Goal: Navigation & Orientation: Find specific page/section

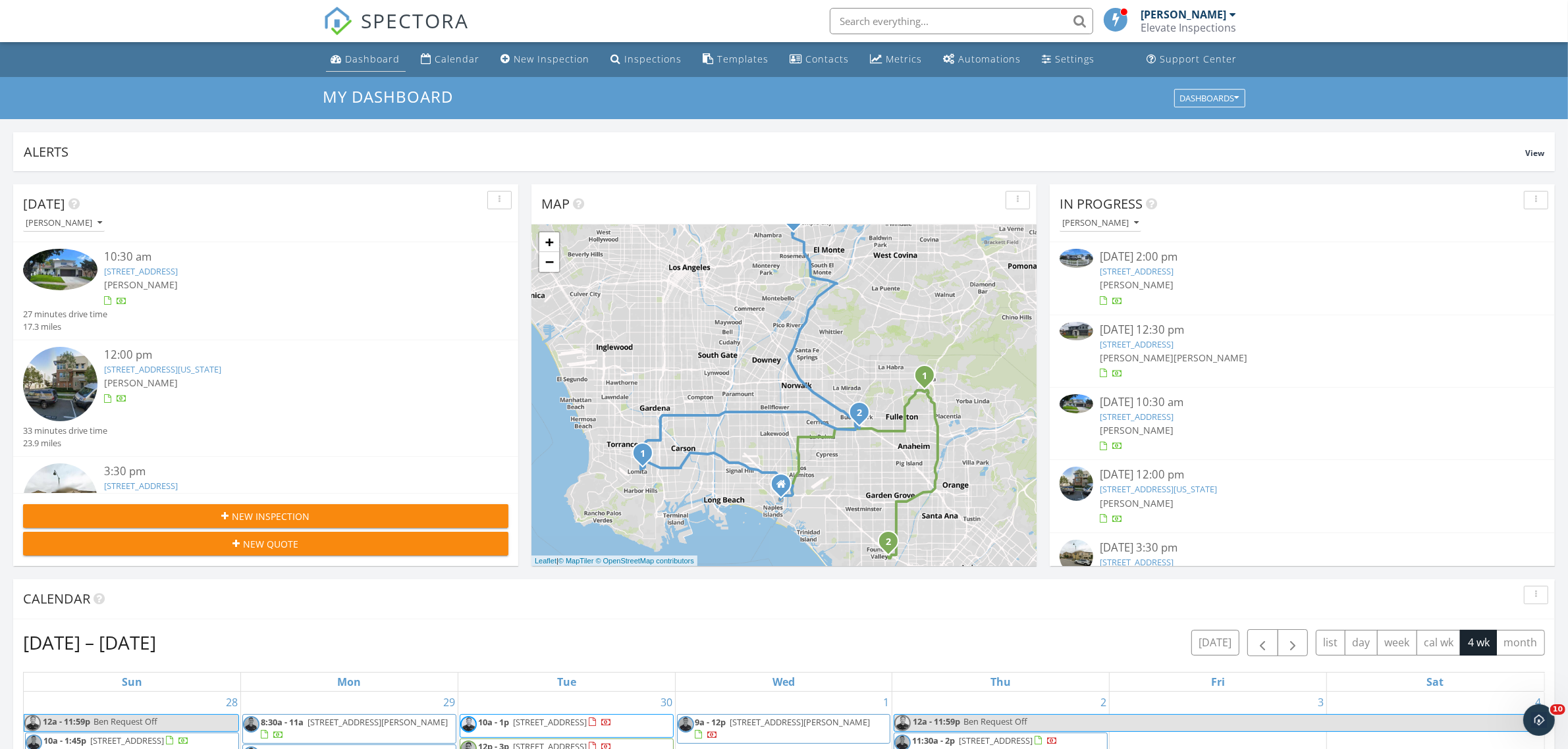
drag, startPoint x: 348, startPoint y: 53, endPoint x: 361, endPoint y: 55, distance: 13.2
click at [348, 53] on div "Dashboard" at bounding box center [373, 58] width 55 height 12
click at [350, 55] on div "Dashboard" at bounding box center [373, 58] width 55 height 12
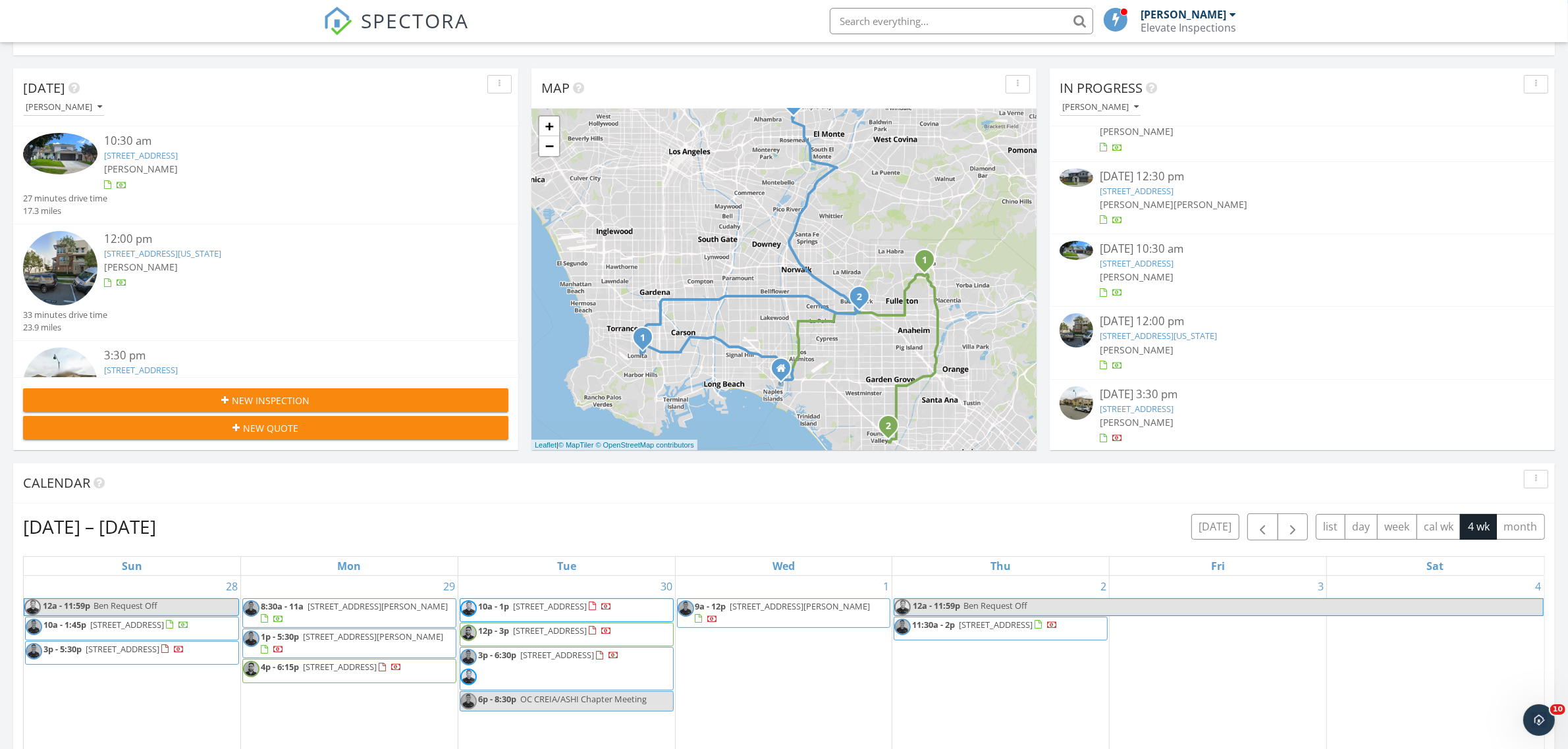
scroll to position [411, 0]
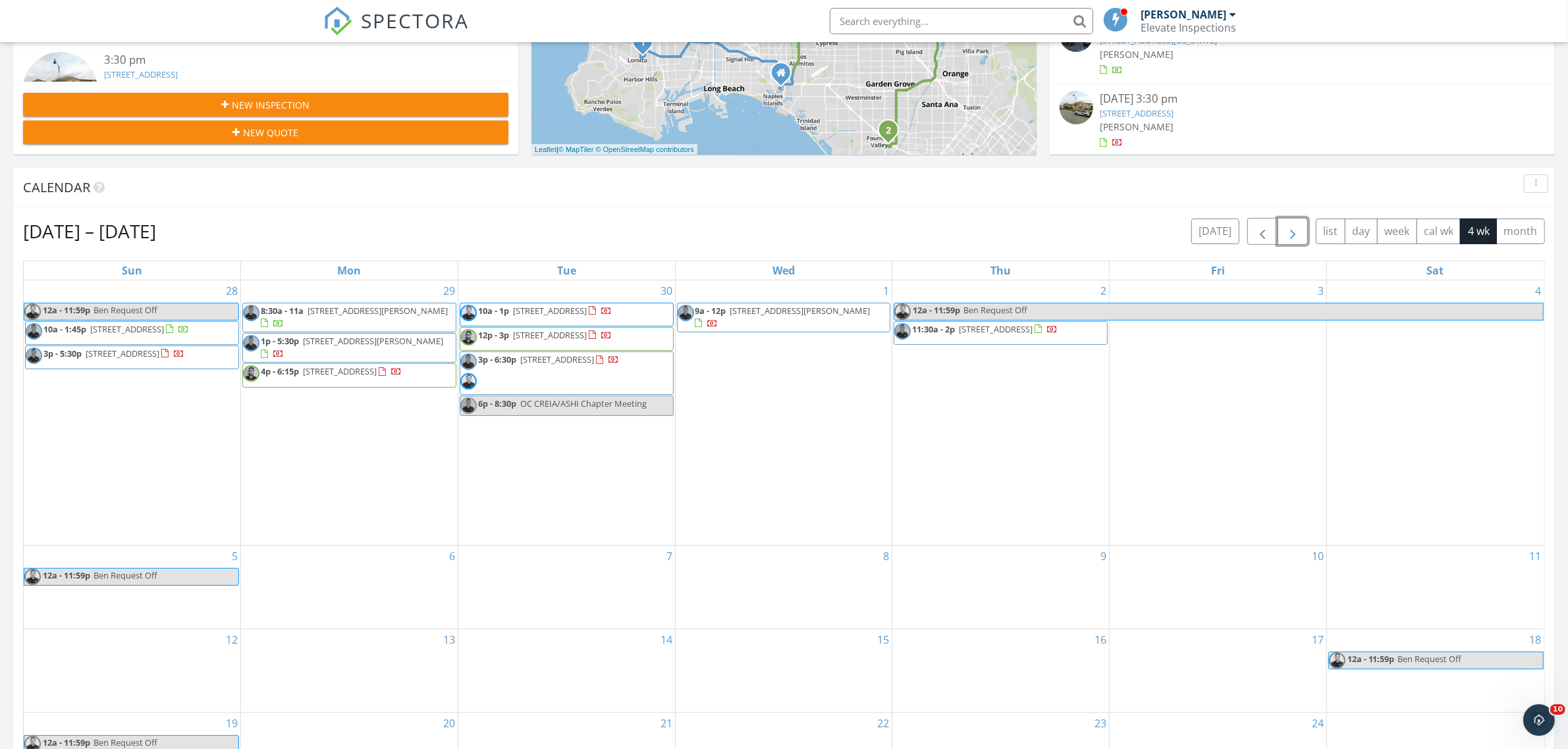
click at [1278, 232] on button "button" at bounding box center [1293, 231] width 31 height 27
